Goal: Transaction & Acquisition: Register for event/course

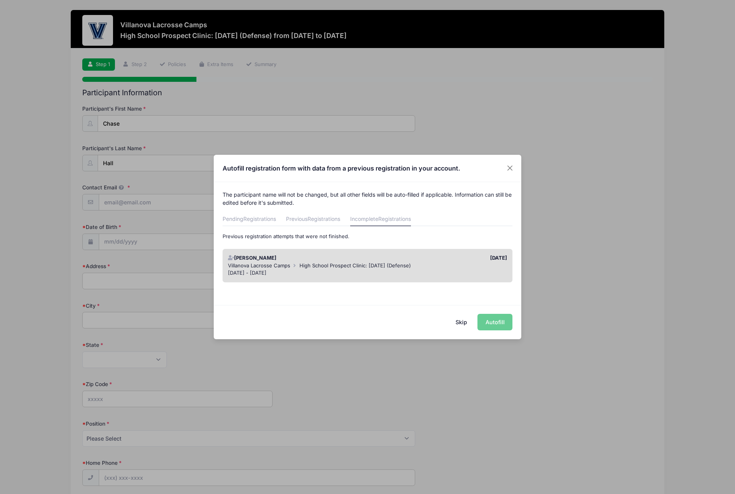
click at [376, 217] on link "Incomplete Registrations" at bounding box center [380, 220] width 61 height 14
click at [464, 321] on button "Skip" at bounding box center [461, 322] width 27 height 17
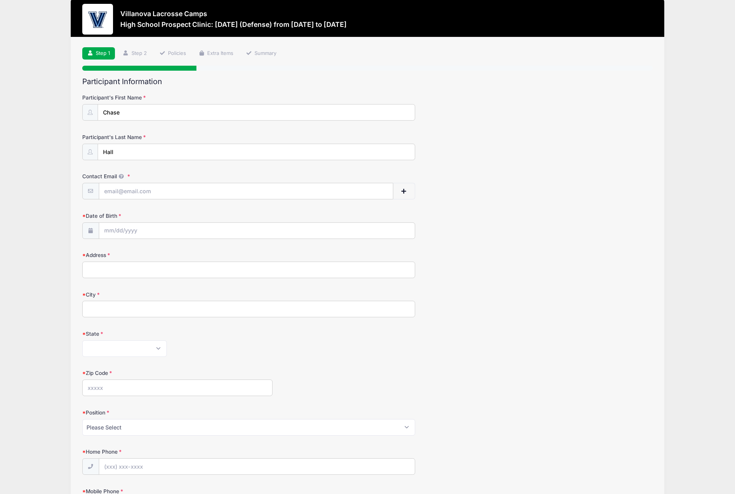
scroll to position [14, 0]
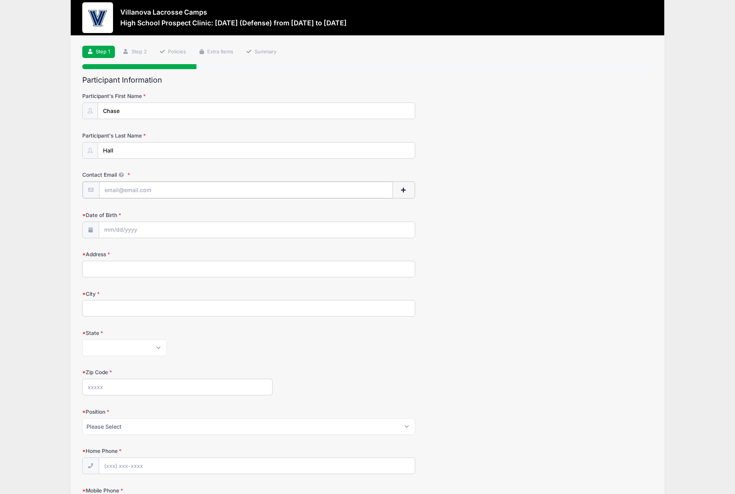
click at [126, 187] on input "Contact Email" at bounding box center [246, 190] width 294 height 17
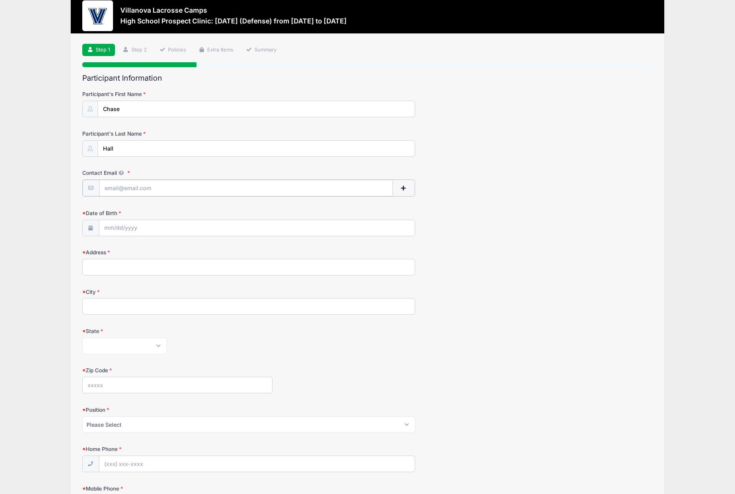
click at [126, 187] on input "Contact Email" at bounding box center [246, 188] width 294 height 17
type input "amythall@yahoo.com"
type input "1311 Rosehill Drive"
type input "Waxhaw"
select select "NC"
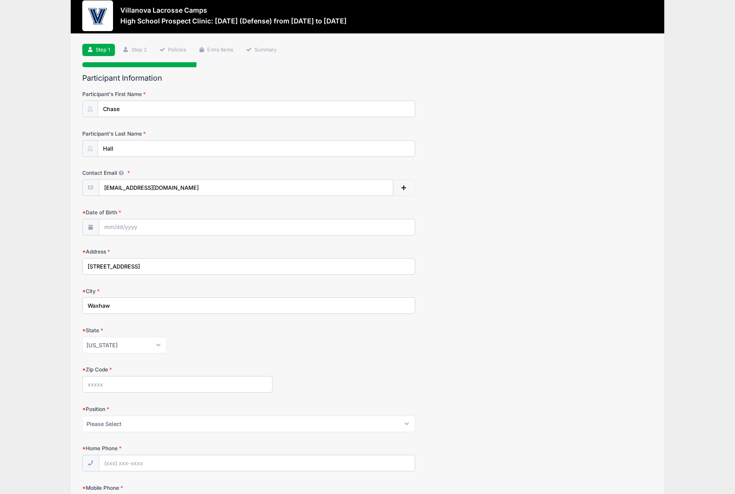
type input "28173"
type input "(619) 977-7900"
click at [135, 226] on input "Date of Birth" at bounding box center [257, 228] width 316 height 17
click at [131, 248] on select "January February March April May June July August September October November De…" at bounding box center [139, 248] width 34 height 10
select select "3"
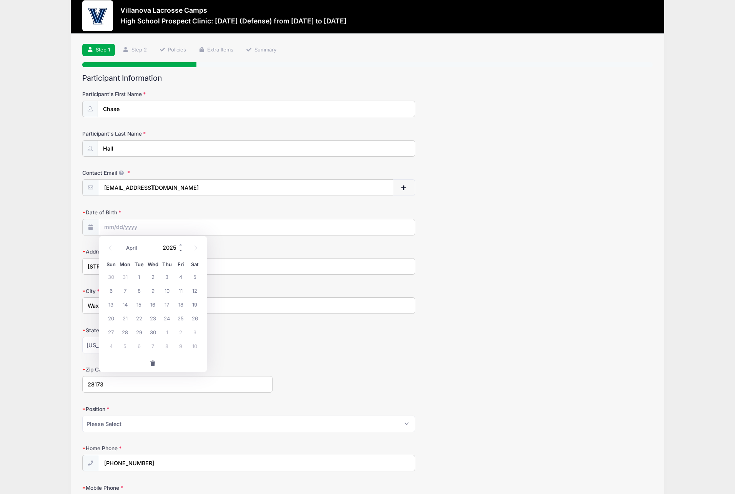
click at [180, 248] on span at bounding box center [180, 251] width 5 height 6
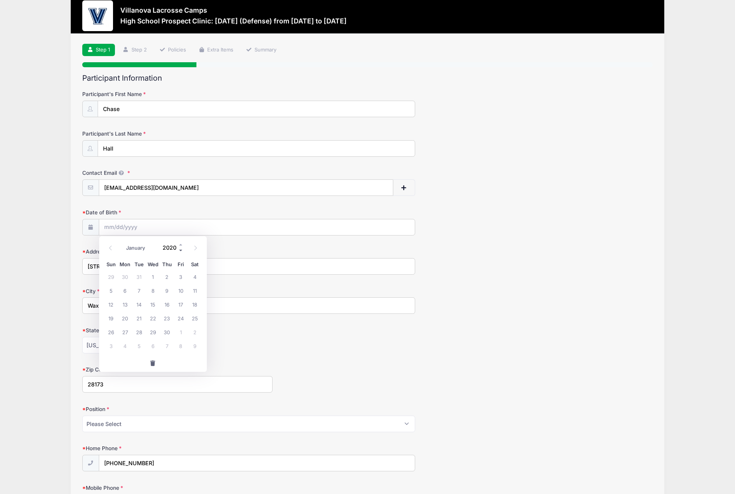
click at [180, 248] on span at bounding box center [180, 251] width 5 height 6
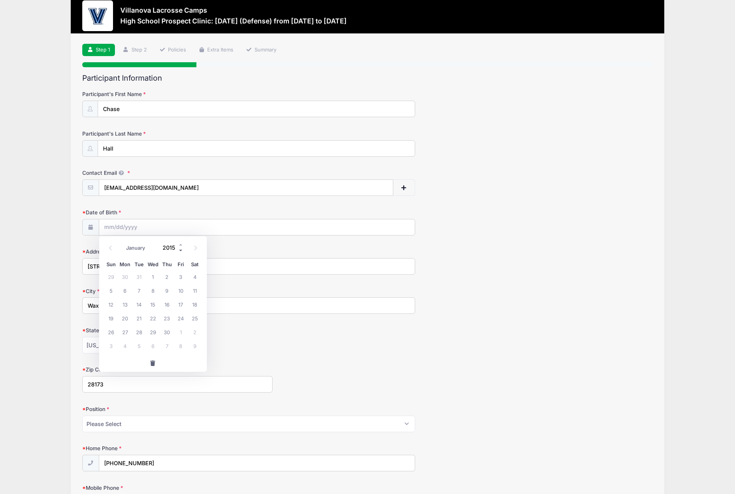
click at [180, 248] on span at bounding box center [180, 251] width 5 height 6
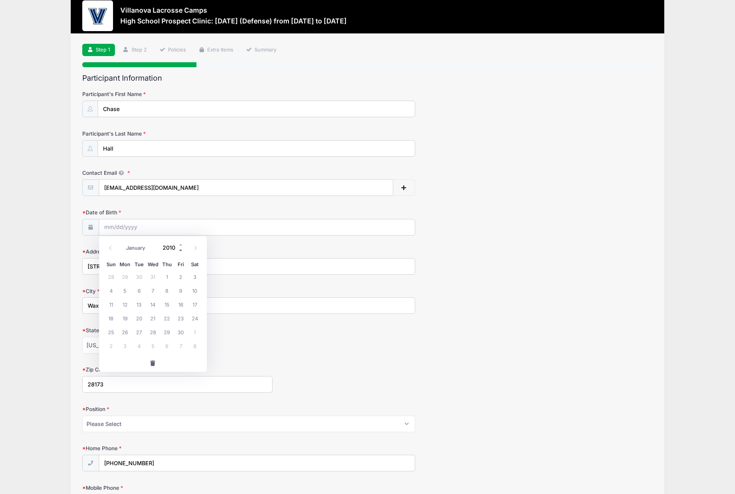
click at [180, 248] on span at bounding box center [180, 251] width 5 height 6
click at [180, 243] on span at bounding box center [180, 245] width 5 height 6
type input "2009"
click at [138, 290] on span "7" at bounding box center [139, 291] width 14 height 14
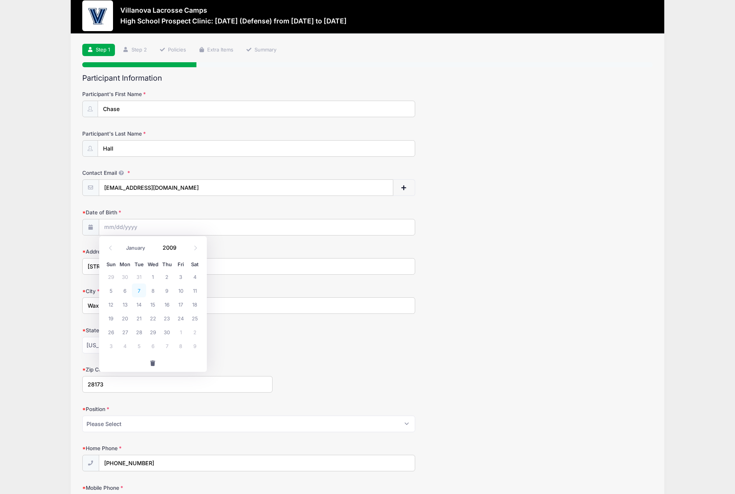
type input "04/07/2009"
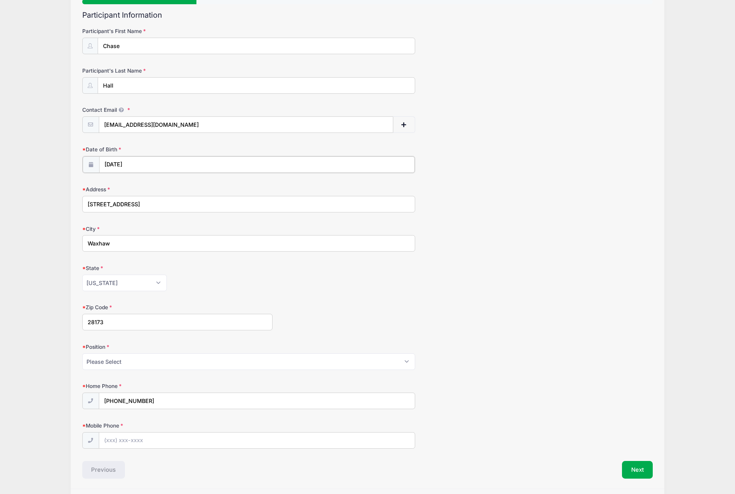
scroll to position [102, 0]
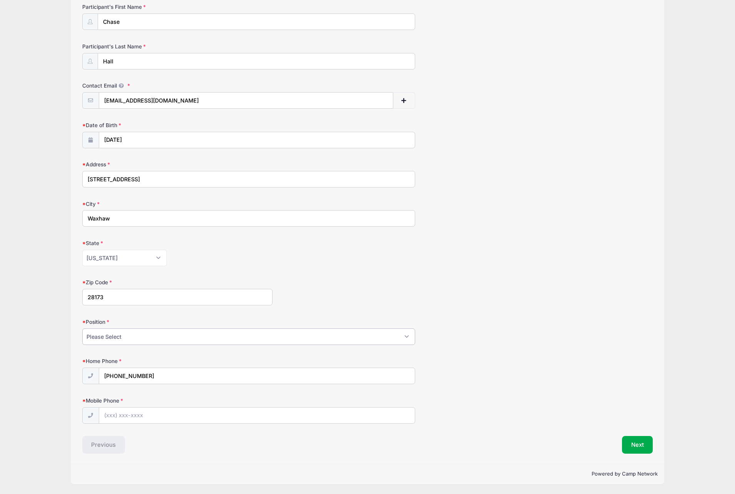
click at [125, 337] on select "Please Select Goalie Middie Defense Attack FOGO LSM" at bounding box center [248, 337] width 333 height 17
select select "Defense"
click at [126, 417] on input "Mobile Phone" at bounding box center [257, 416] width 316 height 17
click at [133, 417] on input "Mobile Phone" at bounding box center [257, 416] width 316 height 17
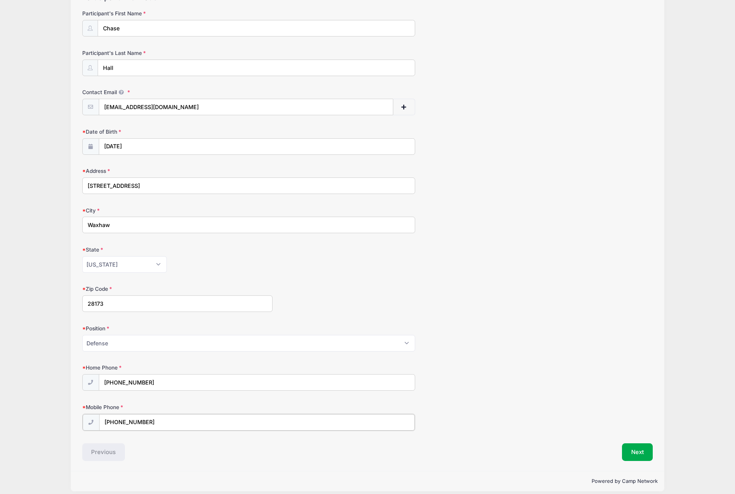
scroll to position [102, 0]
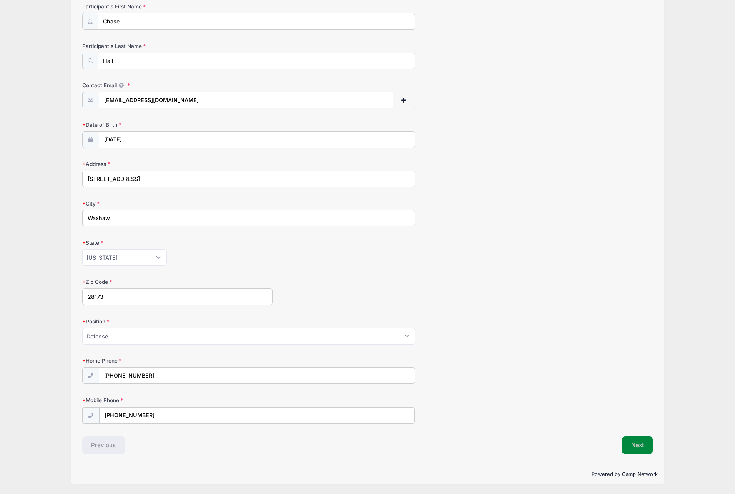
type input "(980) 900-2976"
click at [637, 442] on button "Next" at bounding box center [637, 446] width 31 height 18
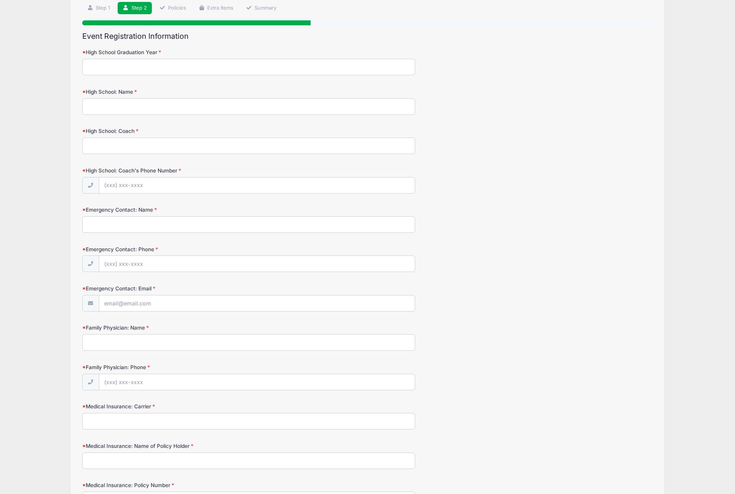
scroll to position [0, 0]
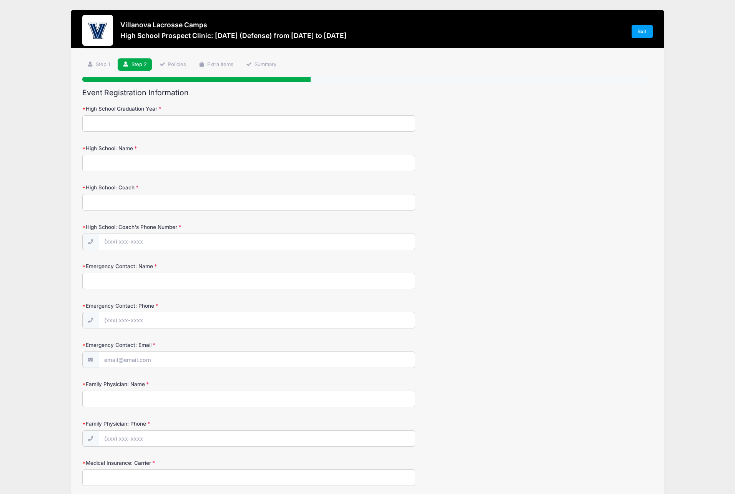
click at [181, 124] on input "High School Graduation Year" at bounding box center [248, 123] width 333 height 17
type input "2027"
click at [110, 162] on input "High School: Name" at bounding box center [248, 163] width 333 height 17
type input "Cuthbertson High School"
click at [119, 198] on input "High School: Coach" at bounding box center [248, 202] width 333 height 17
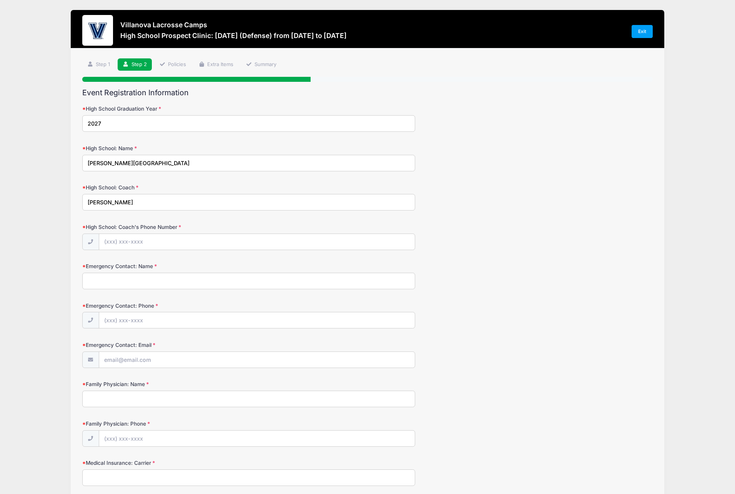
type input "Erk Gundersen"
click at [120, 241] on input "High School: Coach's Phone Number" at bounding box center [257, 242] width 316 height 17
type input "(704) 296-0105"
click at [127, 286] on input "Emergency Contact: Name" at bounding box center [248, 281] width 333 height 17
type input "Amy H Hall"
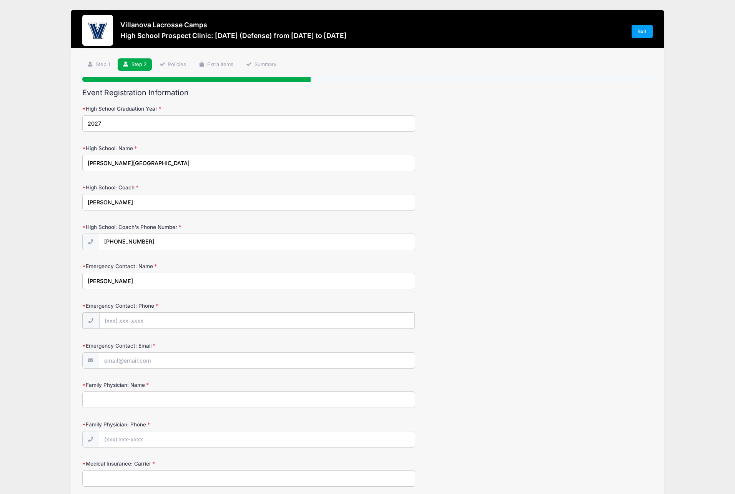
type input "(619) 977-7900"
type input "amythall@yahoo.com"
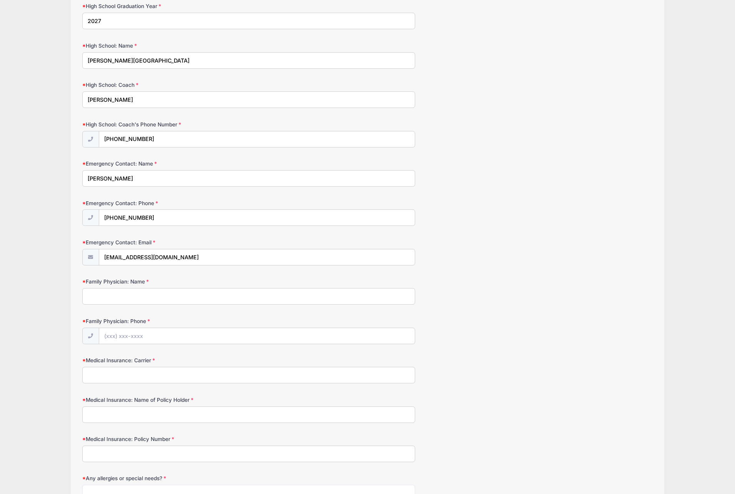
scroll to position [104, 0]
click at [115, 298] on input "Family Physician: Name" at bounding box center [248, 295] width 333 height 17
click at [137, 334] on input "Family Physician: Phone" at bounding box center [257, 335] width 316 height 17
type input "(704) 384-1140"
click at [138, 296] on input "Family Physician: Name" at bounding box center [248, 295] width 333 height 17
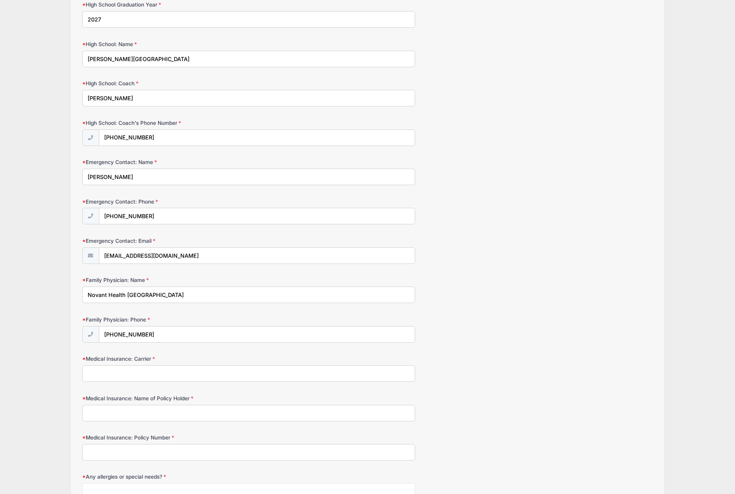
type input "Novant Health Southern Piedmont"
click at [119, 372] on input "Medical Insurance: Carrier" at bounding box center [248, 374] width 333 height 17
type input "Blue Shield Blus Cross of CA"
click at [120, 410] on input "Medical Insurance: Name of Policy Holder" at bounding box center [248, 413] width 333 height 17
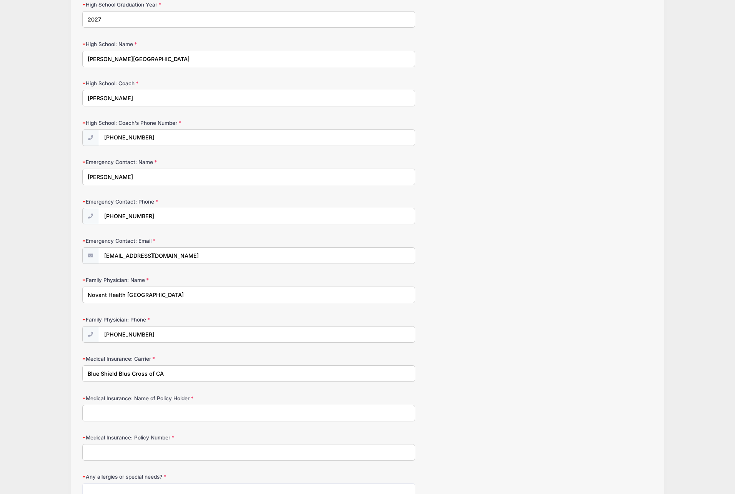
type input "Russell Hall"
click at [135, 451] on input "Medical Insurance: Policy Number" at bounding box center [248, 452] width 333 height 17
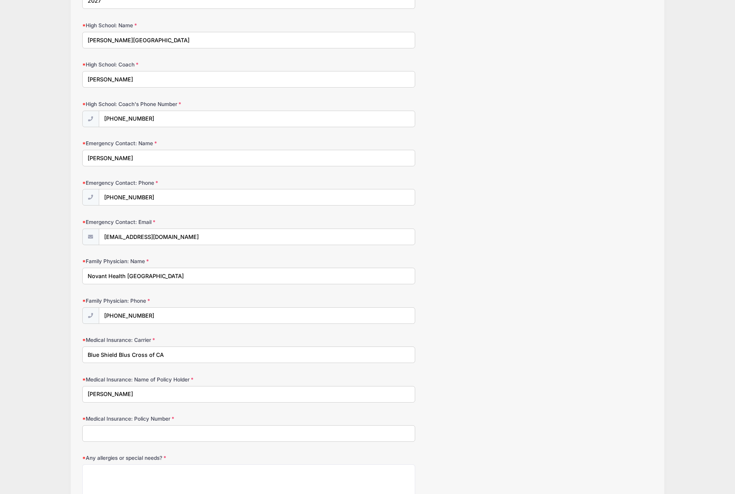
scroll to position [140, 0]
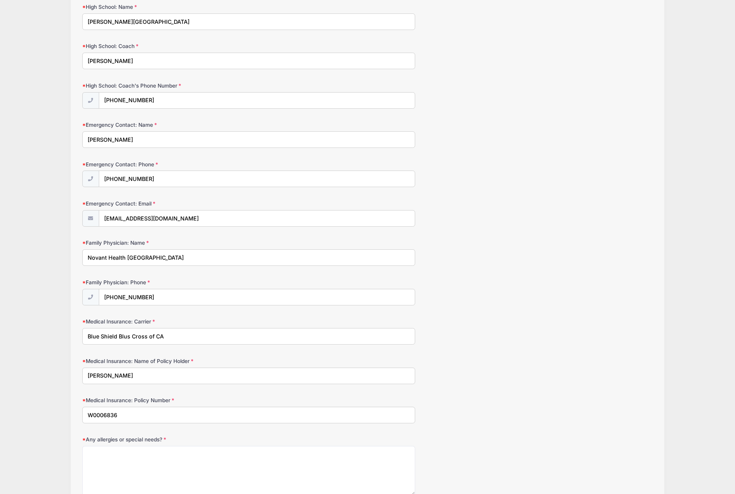
type input "W0006836"
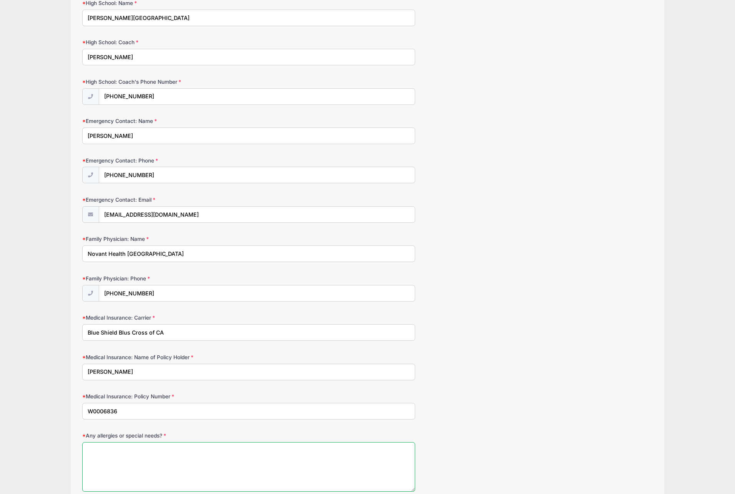
click at [133, 462] on textarea "Any allergies or special needs?" at bounding box center [248, 468] width 333 height 50
type textarea "A"
type textarea "W"
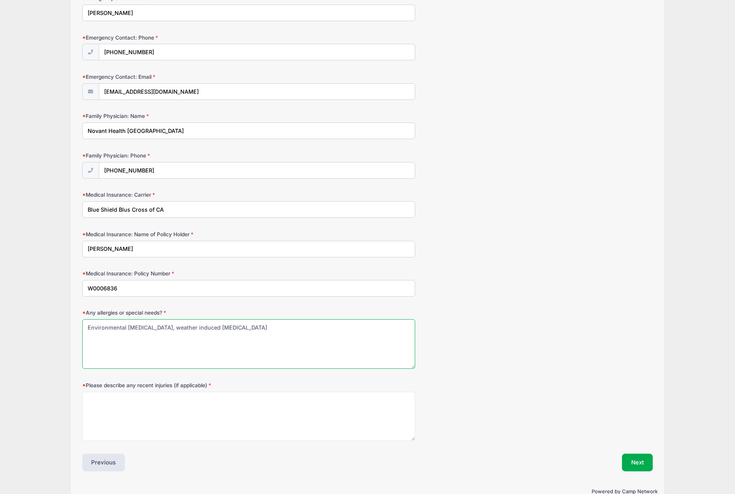
scroll to position [286, 0]
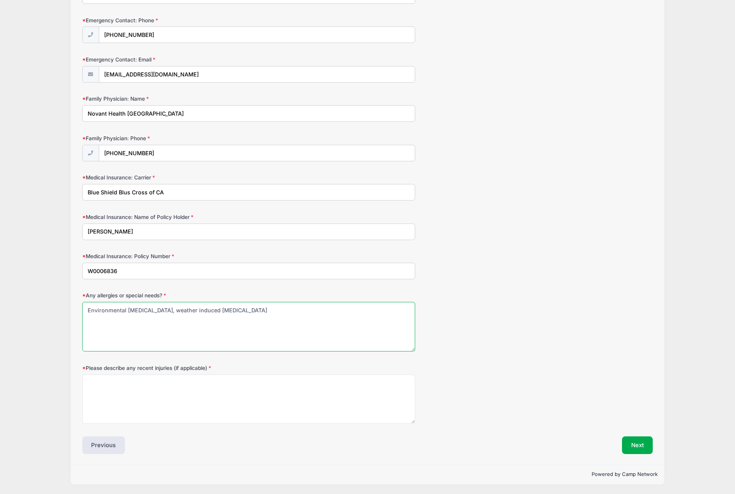
type textarea "Environmental allergies, weather induced asthma"
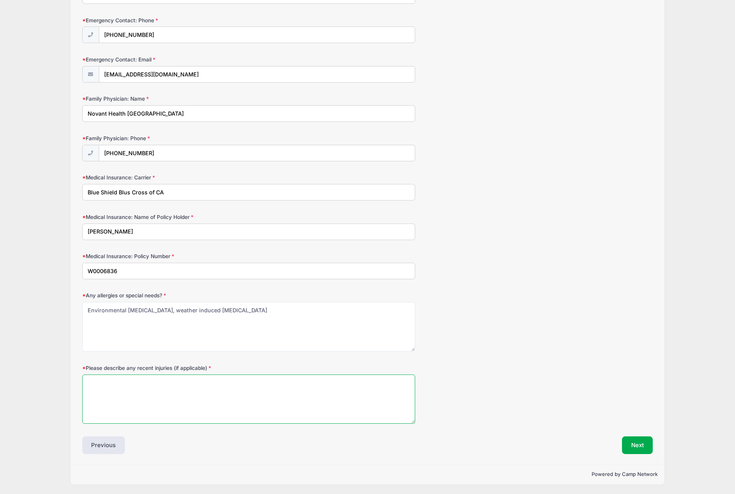
click at [138, 385] on textarea "Please describe any recent injuries (if applicable)" at bounding box center [248, 400] width 333 height 50
type textarea "Right leg femur break - Jan 2024"
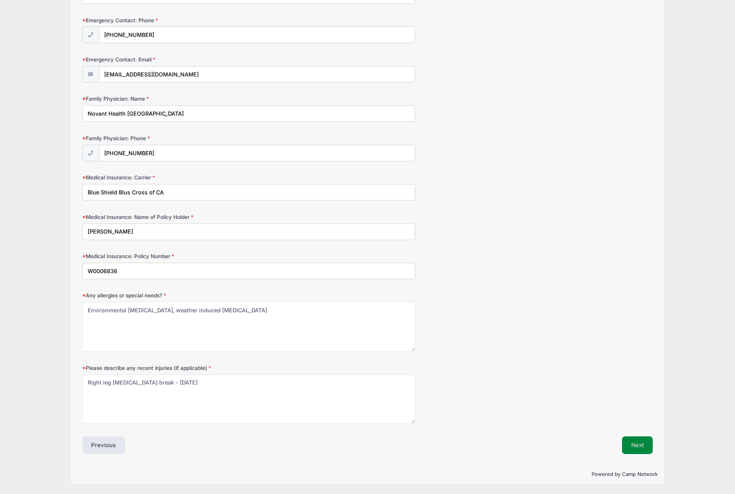
click at [633, 446] on button "Next" at bounding box center [637, 446] width 31 height 18
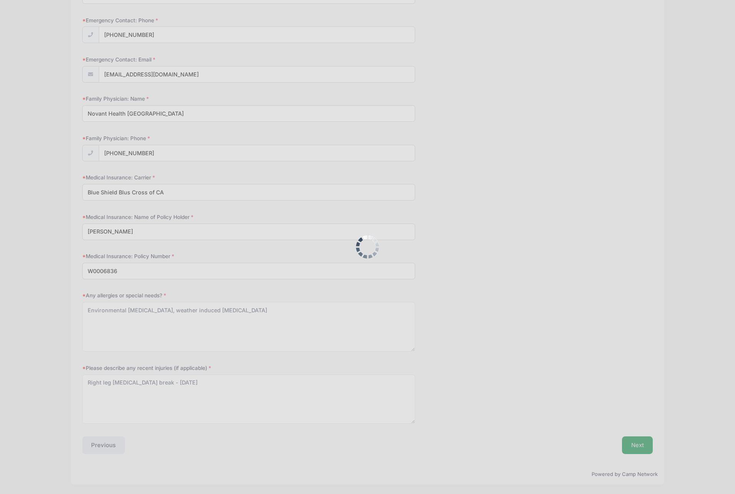
scroll to position [0, 0]
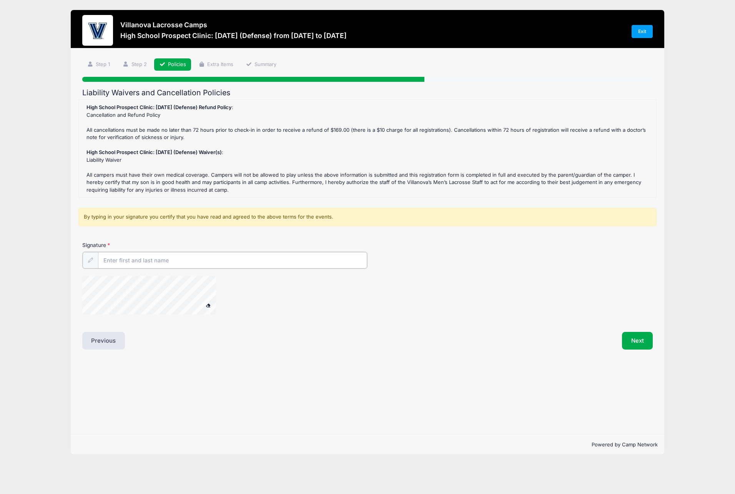
click at [111, 256] on input "Signature" at bounding box center [232, 260] width 269 height 17
type input "[PERSON_NAME]"
click at [642, 341] on button "Next" at bounding box center [637, 340] width 31 height 18
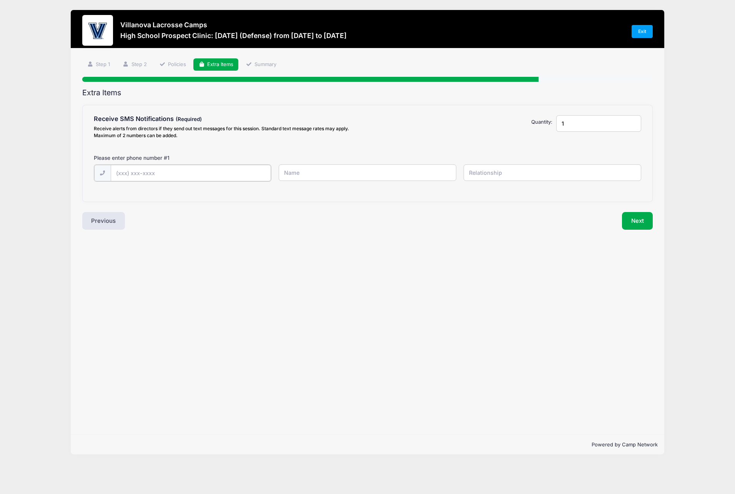
click at [0, 0] on input "text" at bounding box center [0, 0] width 0 height 0
type input "(619) 977-7900"
type input "[PERSON_NAME]"
type input "Mother"
click at [639, 220] on button "Next" at bounding box center [637, 220] width 31 height 18
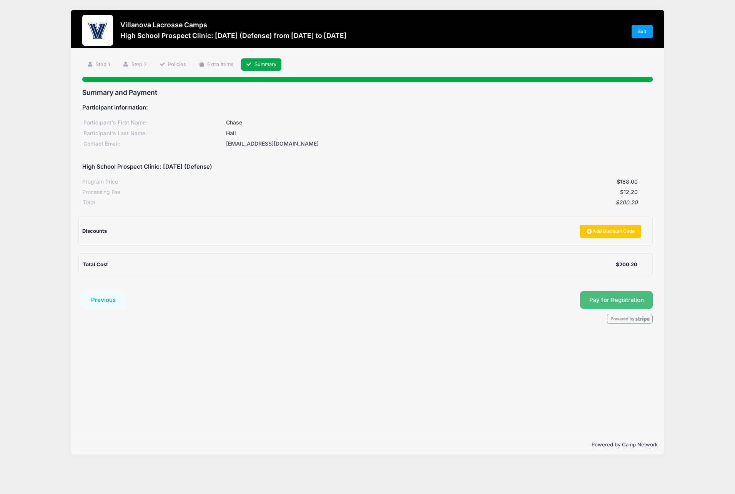
click at [621, 298] on span "Pay for Registration" at bounding box center [616, 300] width 55 height 7
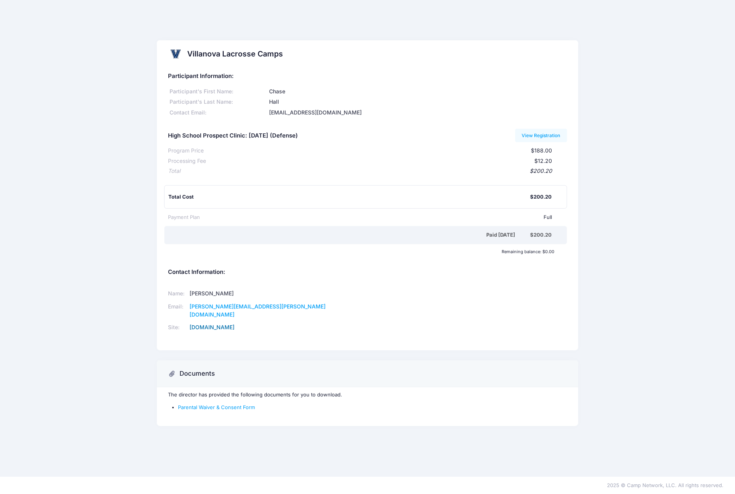
click at [235, 325] on link "www.villanovalacrossecamp.com" at bounding box center [212, 327] width 45 height 7
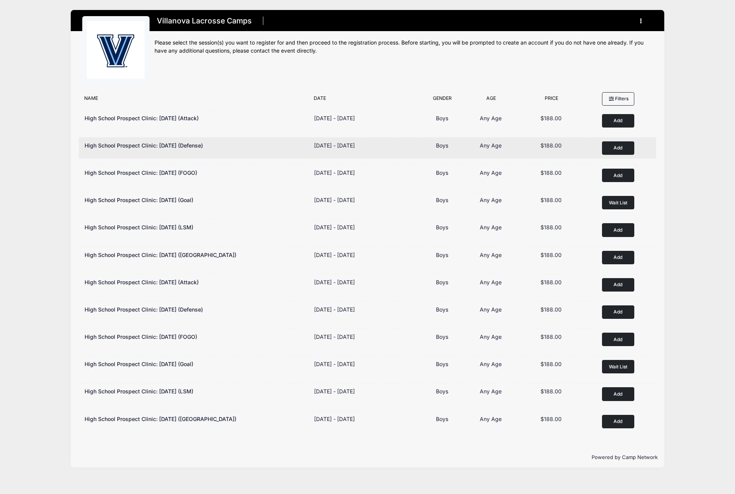
click at [622, 149] on button "Add to Cart" at bounding box center [618, 147] width 32 height 13
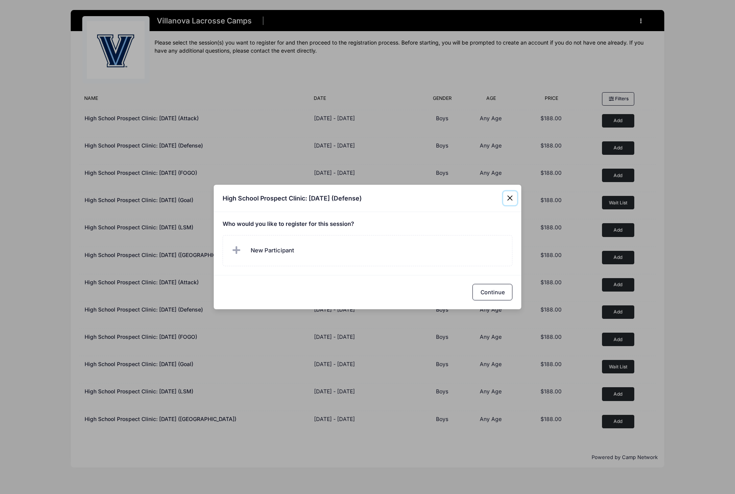
click at [510, 197] on button "Close" at bounding box center [510, 198] width 14 height 14
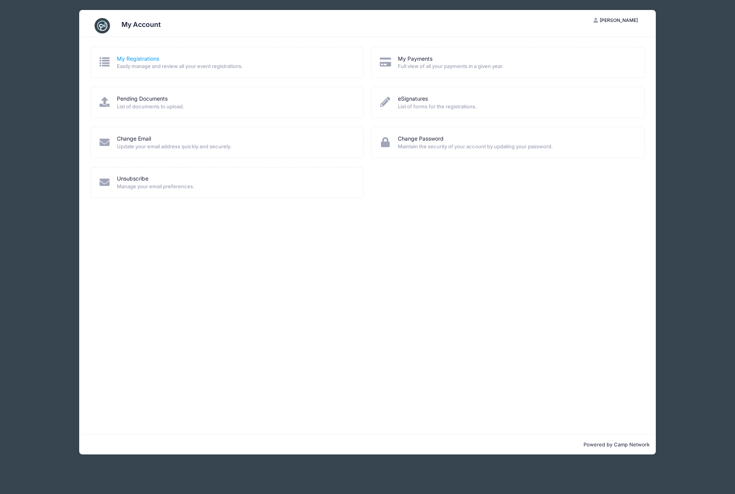
click at [133, 59] on link "My Registrations" at bounding box center [138, 59] width 42 height 8
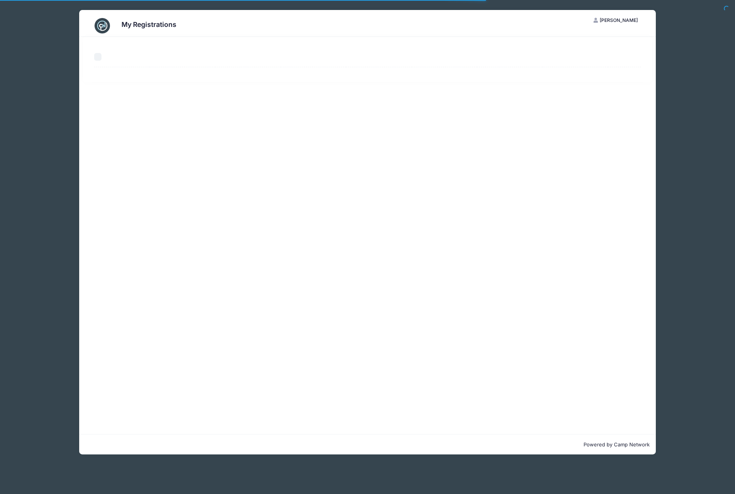
select select "50"
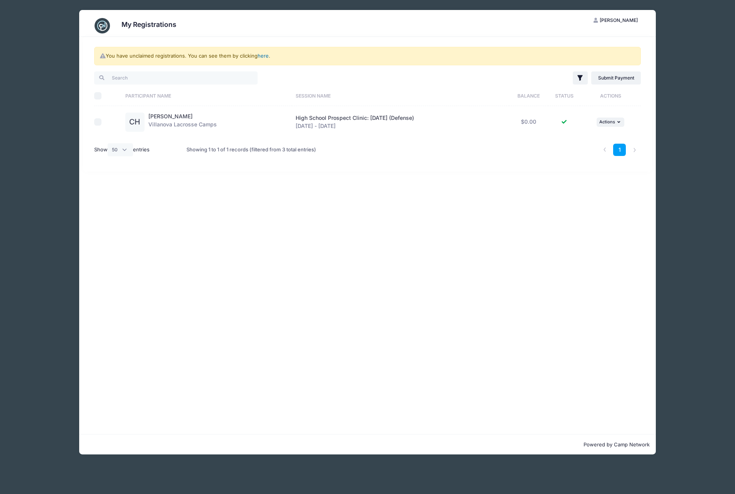
click at [262, 54] on link "here" at bounding box center [263, 56] width 11 height 6
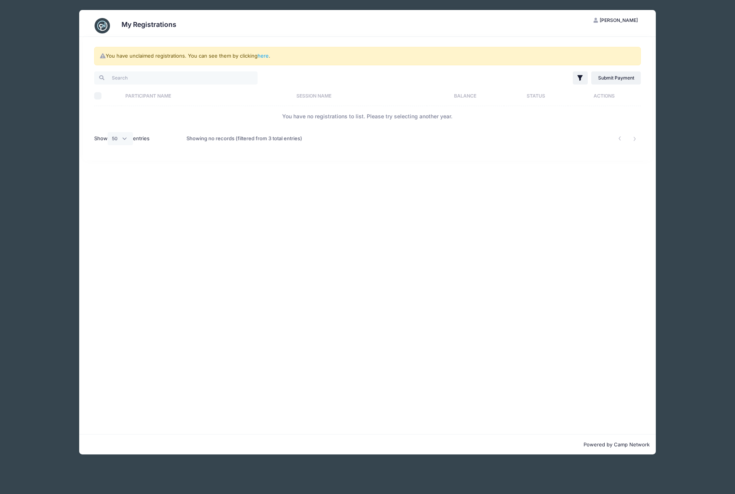
click at [624, 20] on span "[PERSON_NAME]" at bounding box center [619, 20] width 38 height 6
click at [587, 37] on link "My Account" at bounding box center [596, 39] width 89 height 15
